Goal: Task Accomplishment & Management: Manage account settings

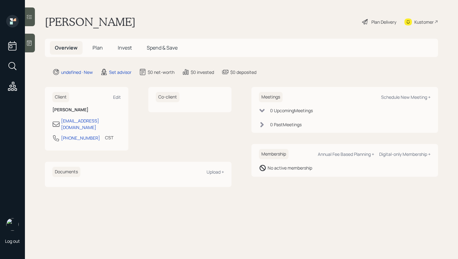
click at [31, 42] on icon at bounding box center [29, 43] width 6 height 6
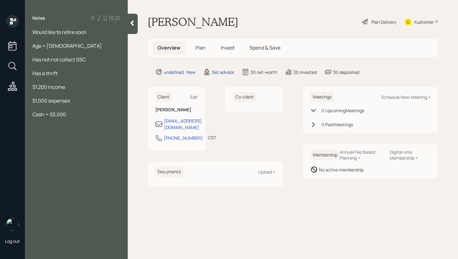
click at [85, 117] on div "Cash = $3,000" at bounding box center [76, 114] width 88 height 7
click at [71, 67] on div at bounding box center [76, 66] width 88 height 7
click at [88, 62] on div "Has not not collect SSC" at bounding box center [76, 59] width 88 height 7
click at [69, 116] on div "Cash = $3,000" at bounding box center [76, 114] width 88 height 7
click at [60, 60] on span "Has not not collect SSC" at bounding box center [58, 59] width 53 height 7
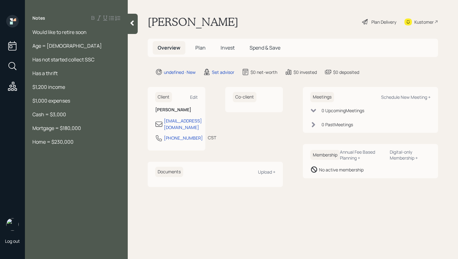
click at [85, 60] on span "Has not started collect SSC" at bounding box center [63, 59] width 62 height 7
click at [131, 23] on icon at bounding box center [132, 23] width 3 height 5
